Goal: Task Accomplishment & Management: Manage account settings

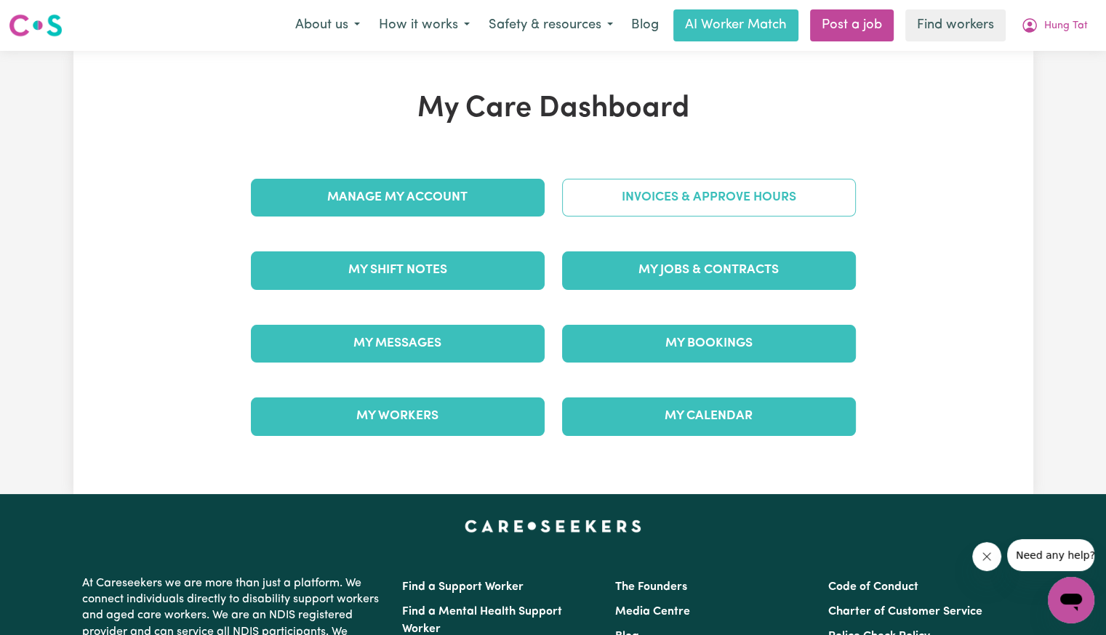
click at [627, 196] on link "Invoices & Approve Hours" at bounding box center [709, 198] width 294 height 38
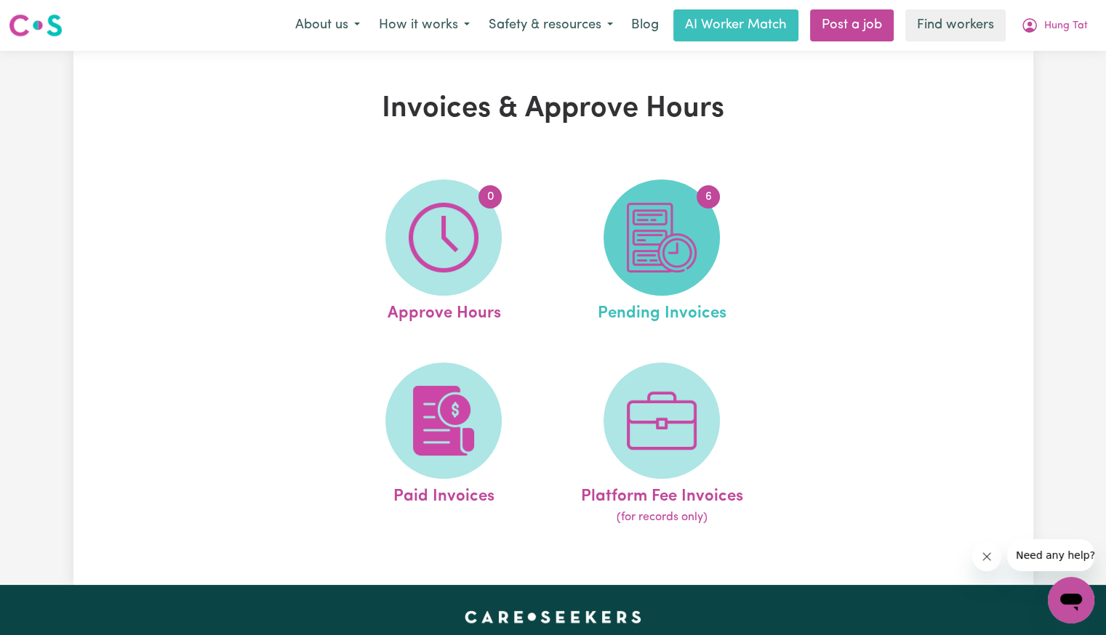
click at [657, 228] on img at bounding box center [662, 238] width 70 height 70
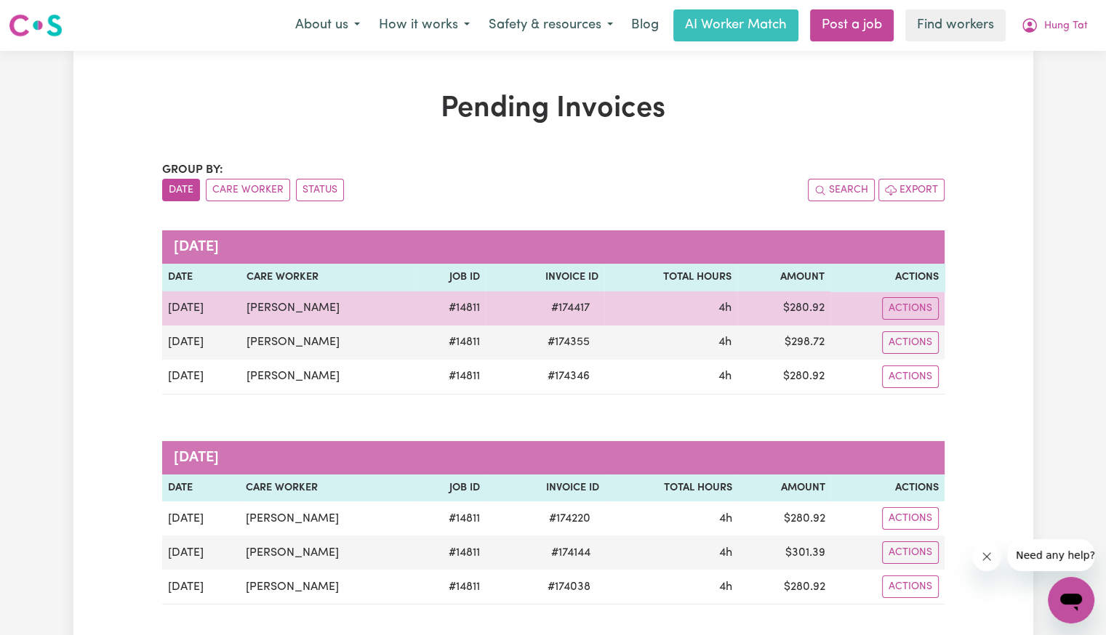
click at [558, 305] on span "# 174417" at bounding box center [570, 308] width 56 height 17
click at [550, 305] on span "# 174417" at bounding box center [570, 308] width 56 height 17
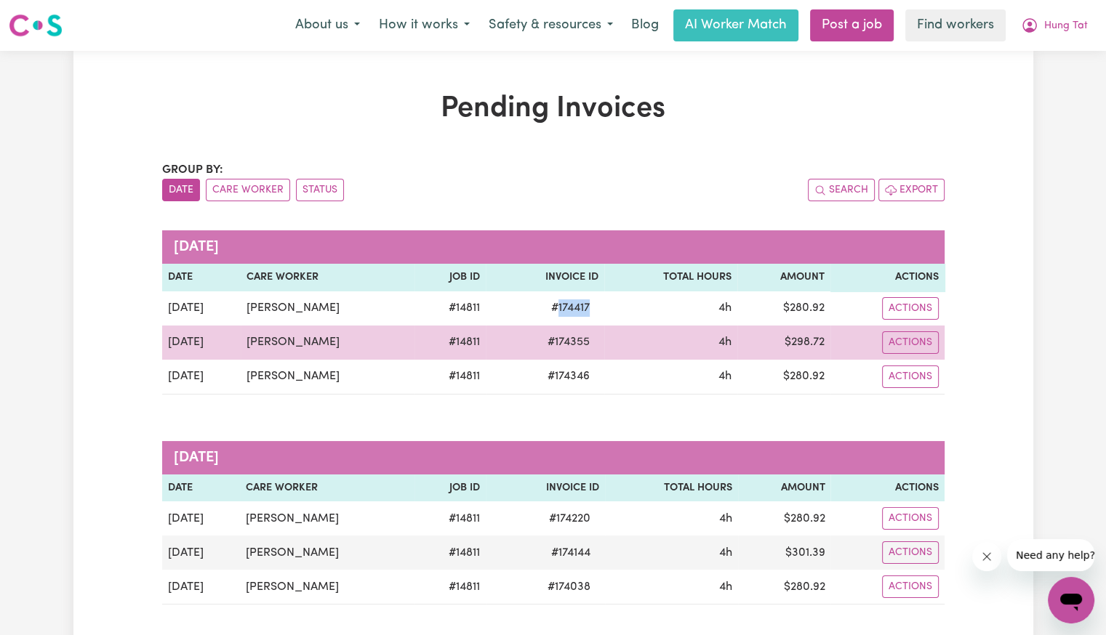
copy span "174417"
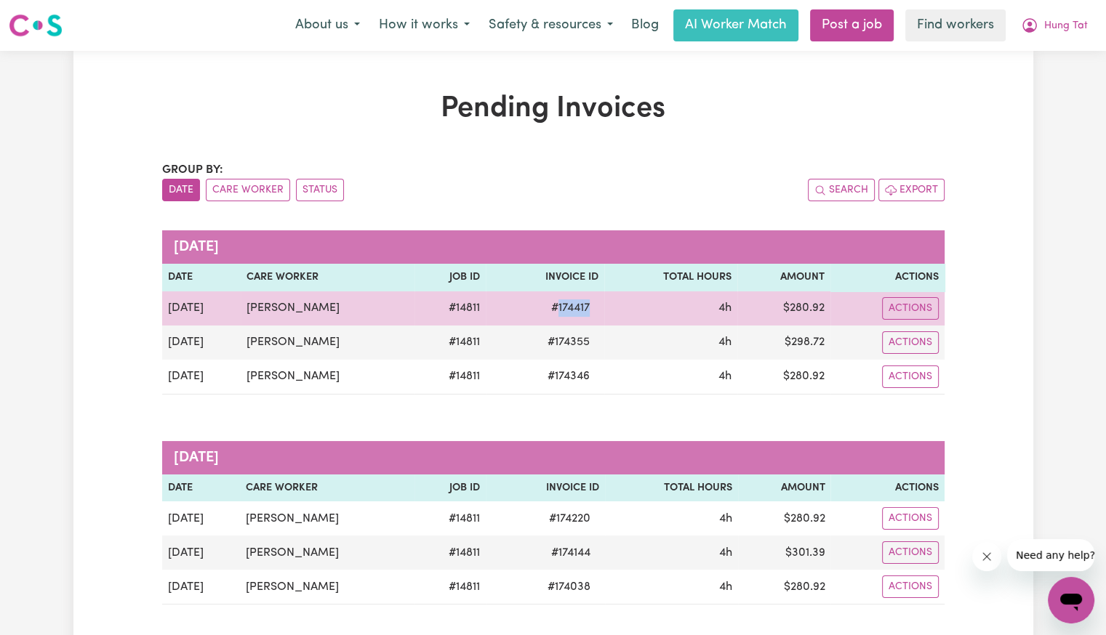
click at [548, 308] on span "# 174417" at bounding box center [570, 308] width 56 height 17
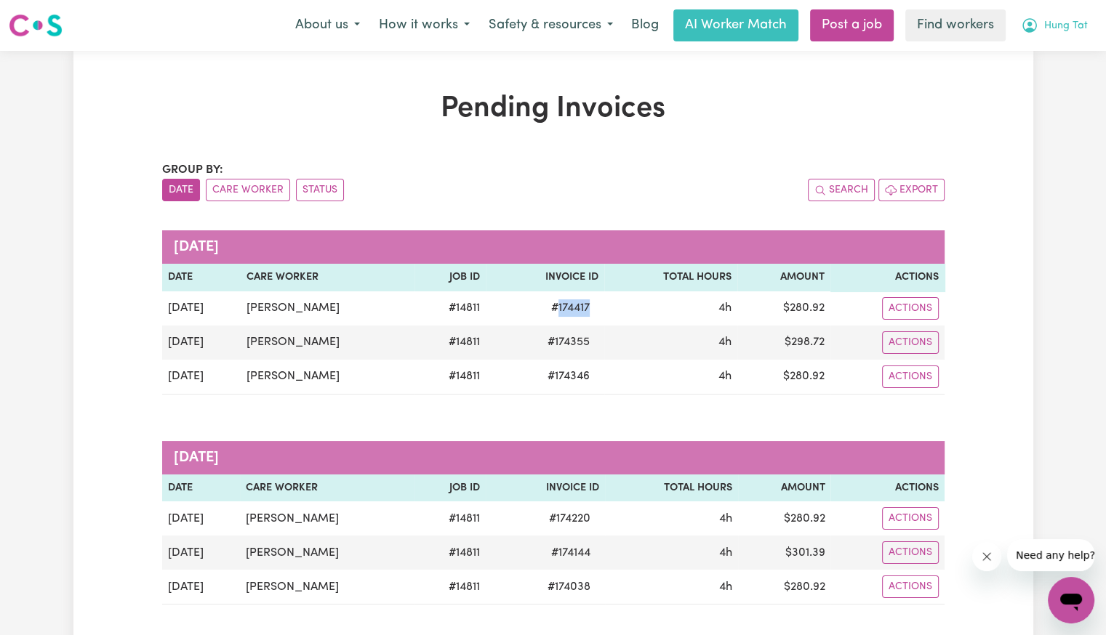
click at [1069, 28] on span "Hung Tat" at bounding box center [1066, 26] width 44 height 16
click at [1032, 72] on link "Logout" at bounding box center [1039, 84] width 115 height 28
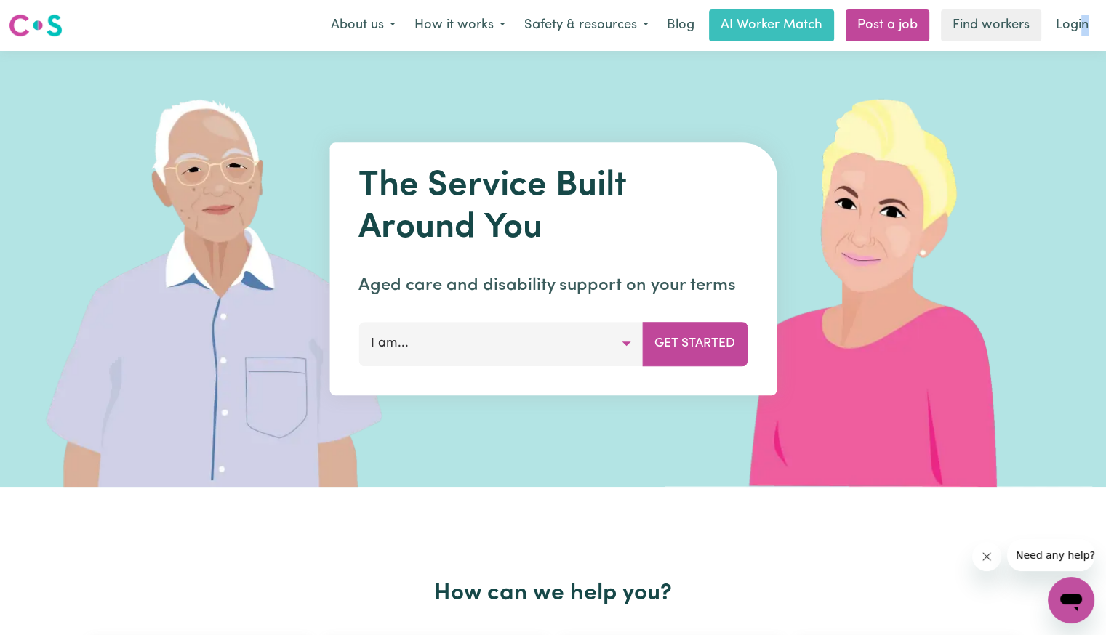
click at [1079, 9] on div "Menu About us How it works Safety & resources Blog AI Worker Match Post a job F…" at bounding box center [553, 25] width 1106 height 33
click at [1074, 18] on link "Login" at bounding box center [1072, 25] width 50 height 32
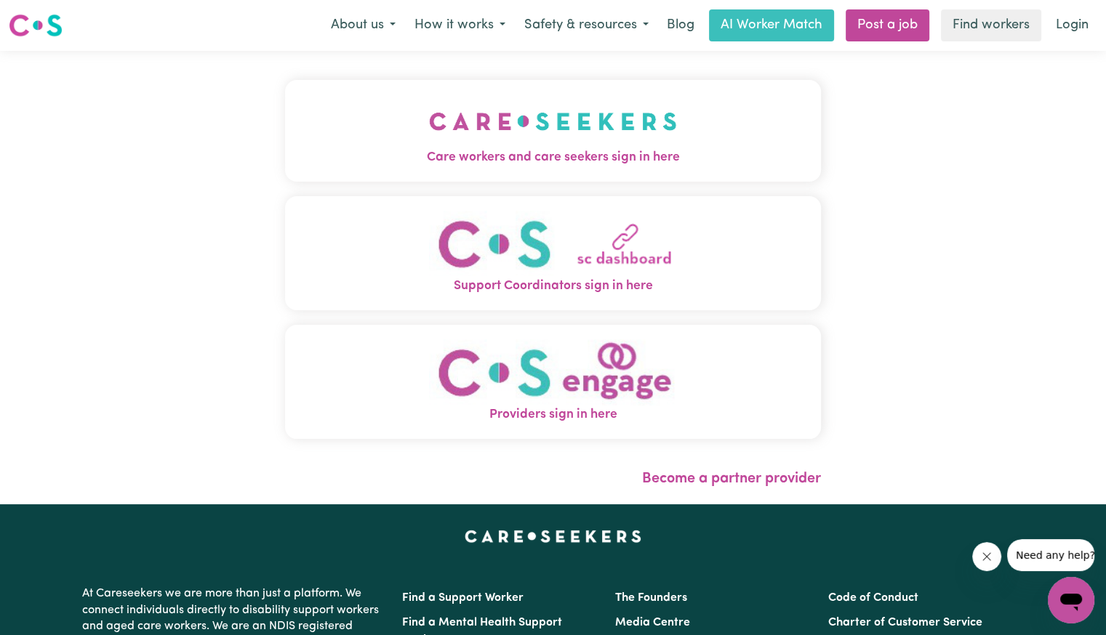
click at [474, 157] on span "Care workers and care seekers sign in here" at bounding box center [553, 157] width 536 height 19
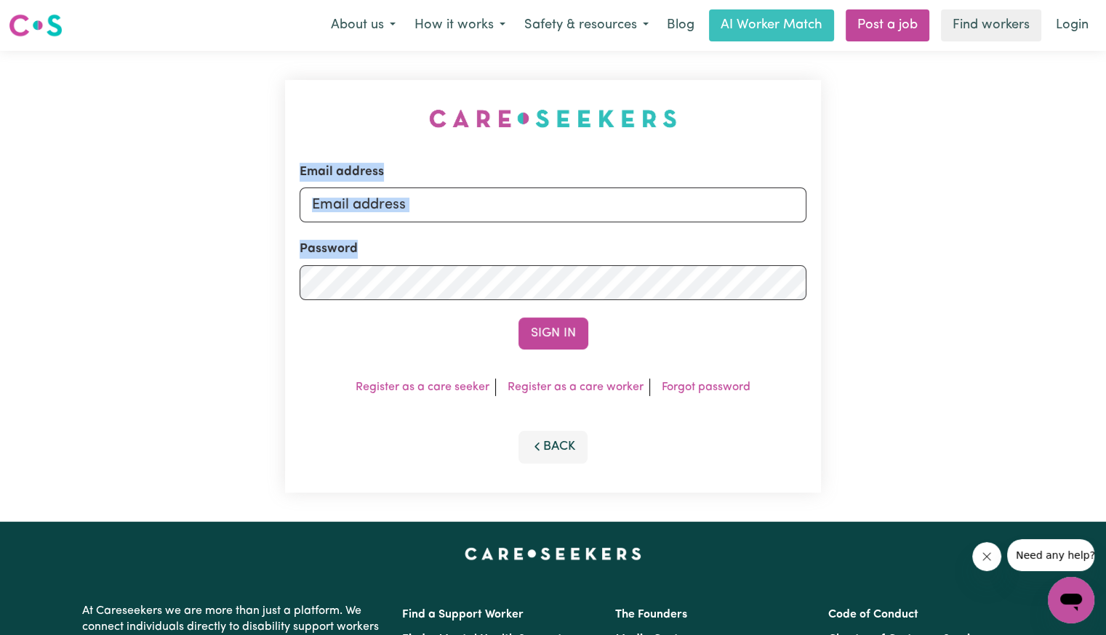
click at [580, 220] on form "Email address Password Sign In" at bounding box center [553, 256] width 507 height 187
click at [527, 210] on input "Email address" at bounding box center [553, 205] width 507 height 35
type input "[EMAIL_ADDRESS][DOMAIN_NAME]"
click at [518, 318] on button "Sign In" at bounding box center [553, 334] width 70 height 32
